Goal: Navigation & Orientation: Find specific page/section

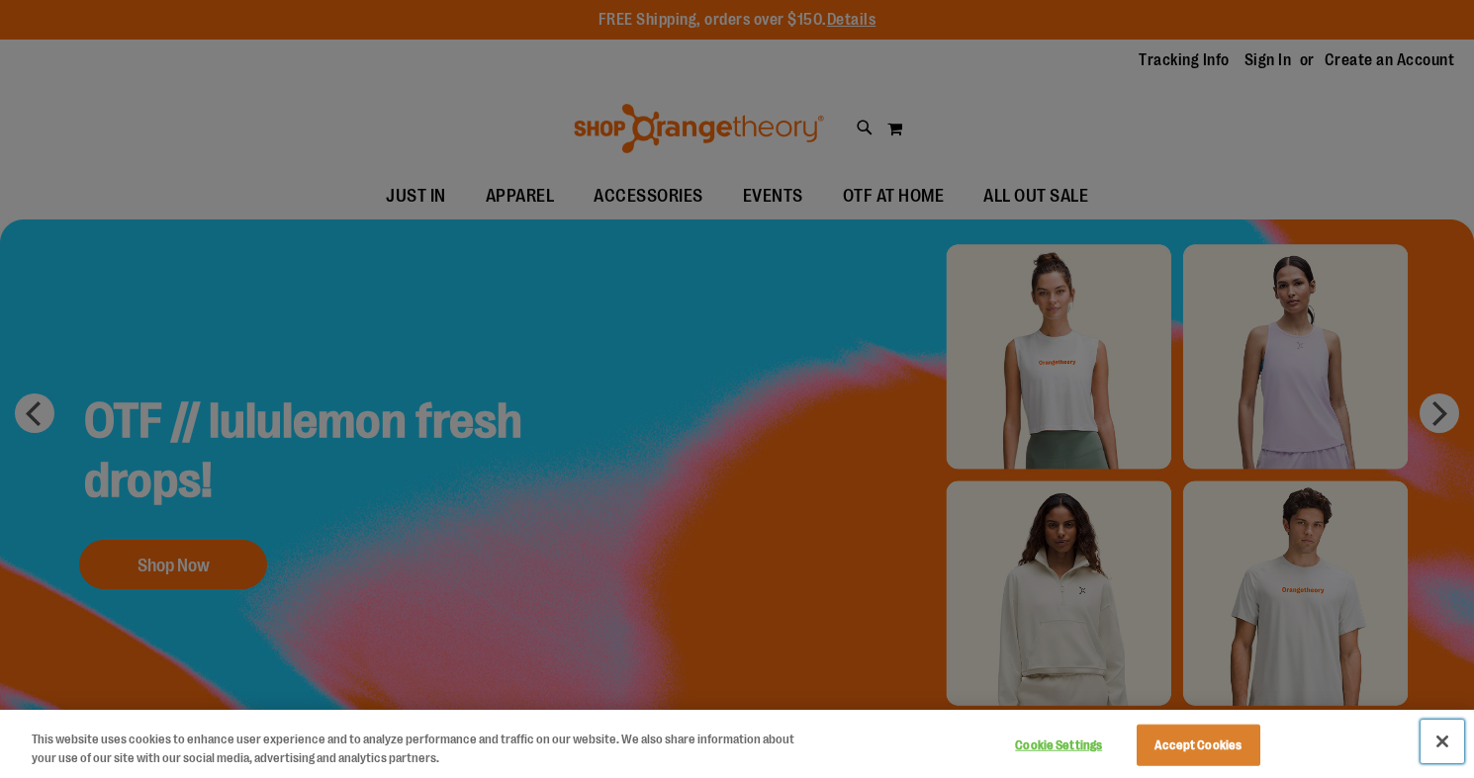
click at [1447, 745] on button "Close" at bounding box center [1442, 742] width 44 height 44
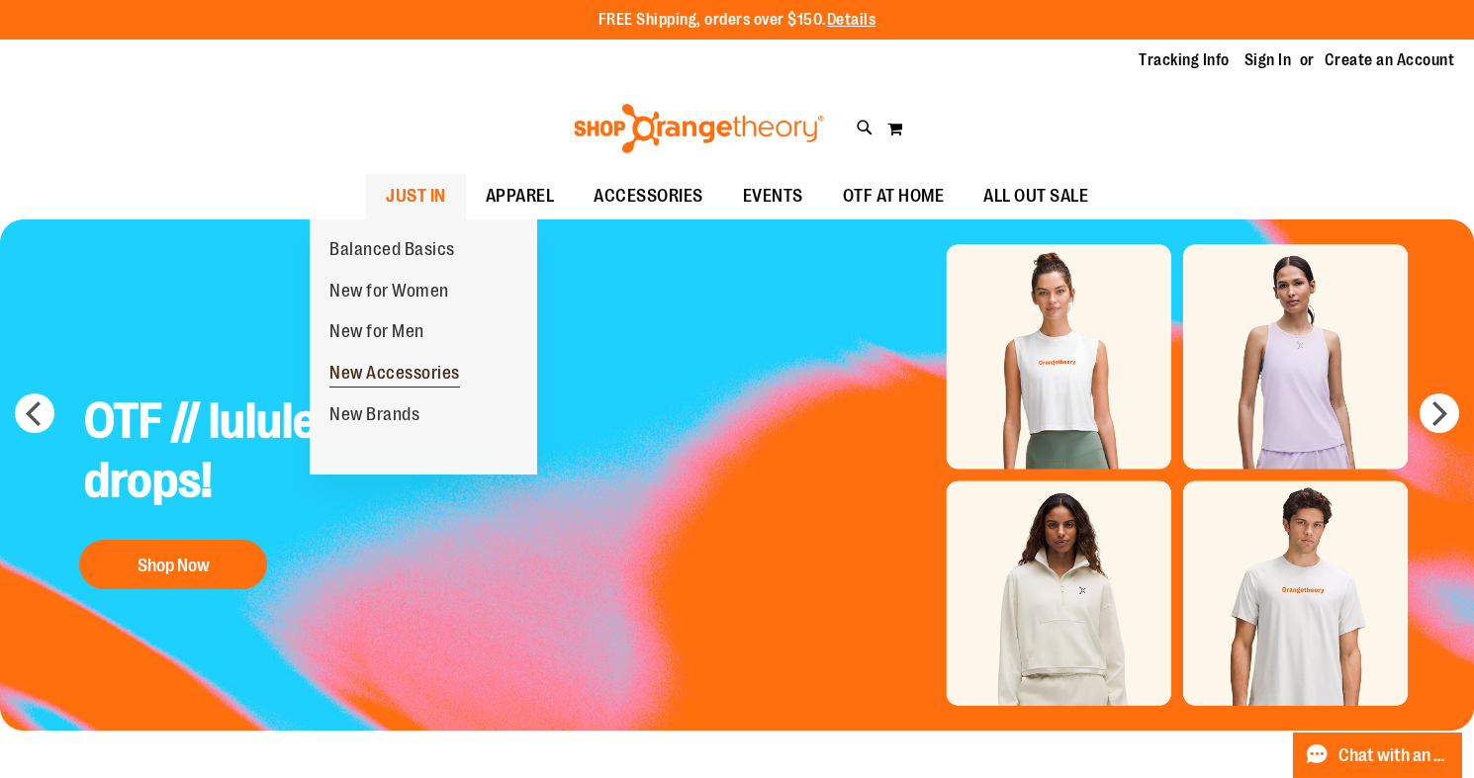
click at [377, 381] on span "New Accessories" at bounding box center [394, 375] width 131 height 25
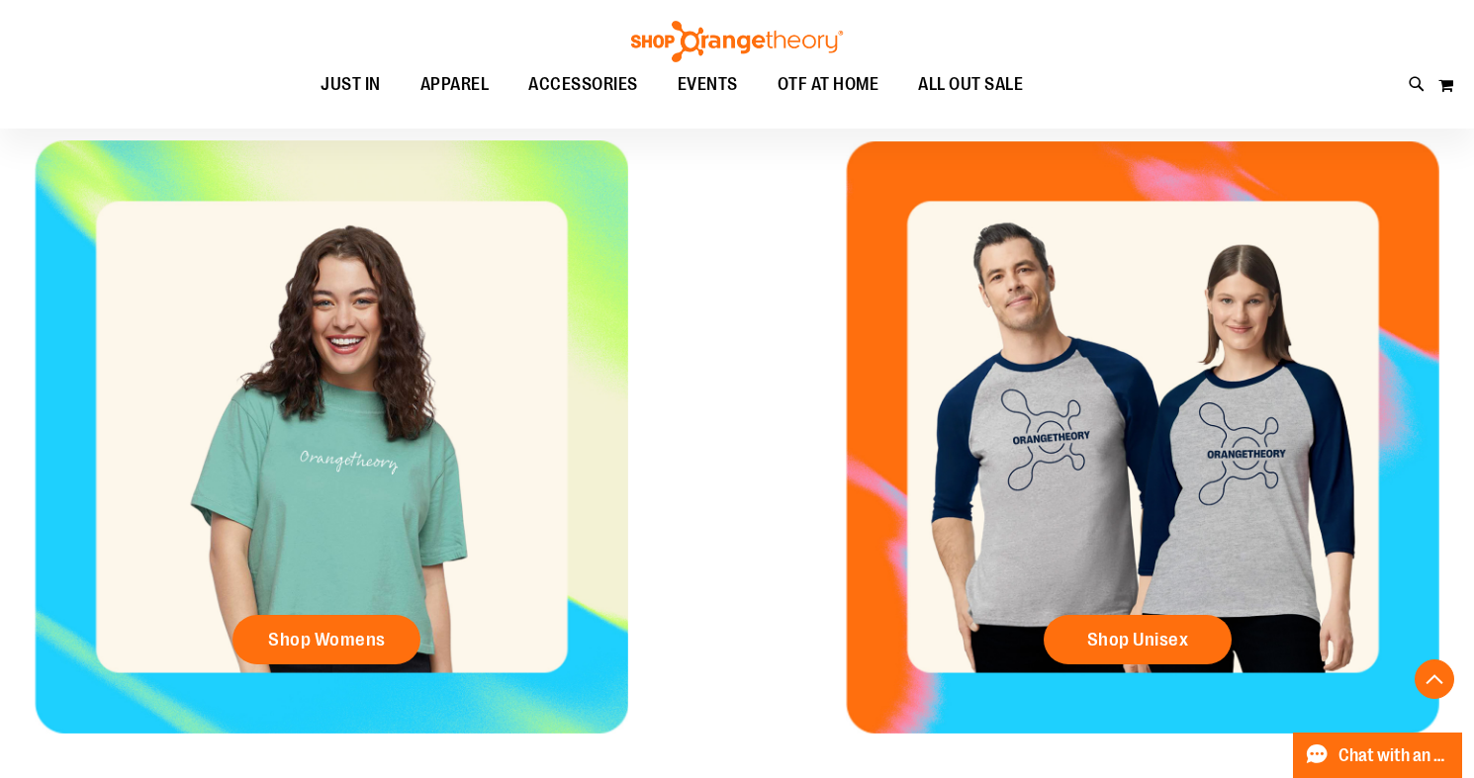
scroll to position [767, 0]
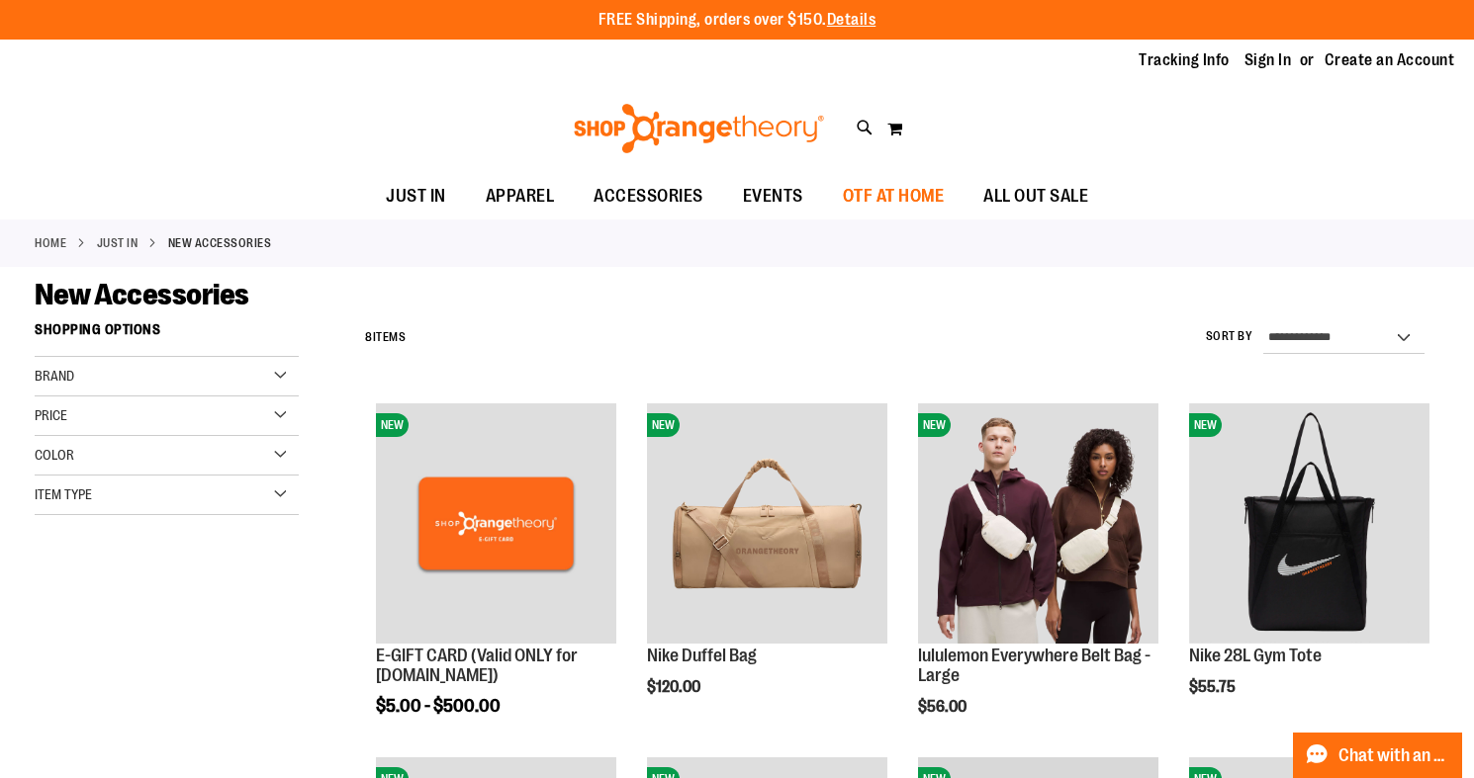
click at [928, 202] on span "OTF AT HOME" at bounding box center [894, 196] width 102 height 45
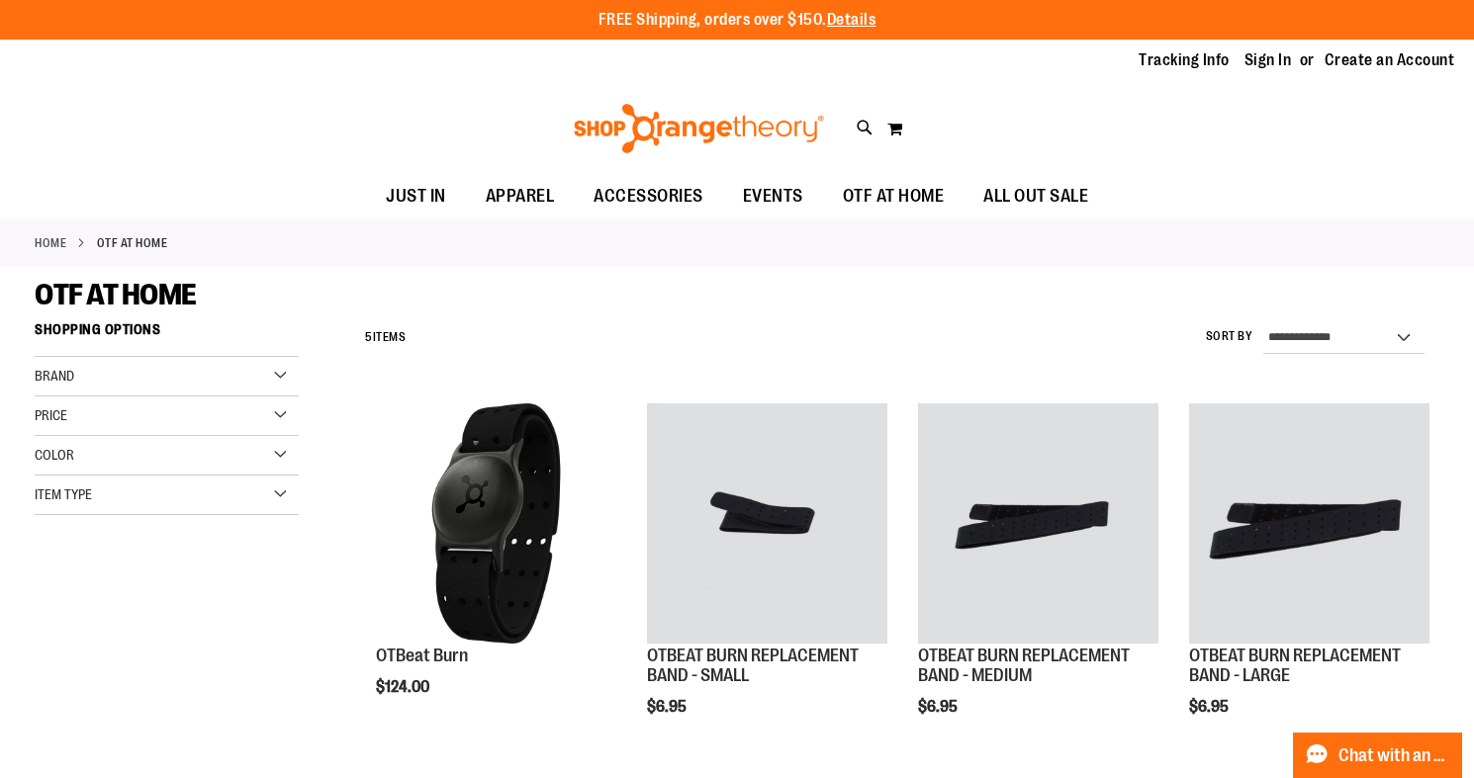
click at [641, 145] on img at bounding box center [699, 128] width 256 height 49
